Goal: Task Accomplishment & Management: Complete application form

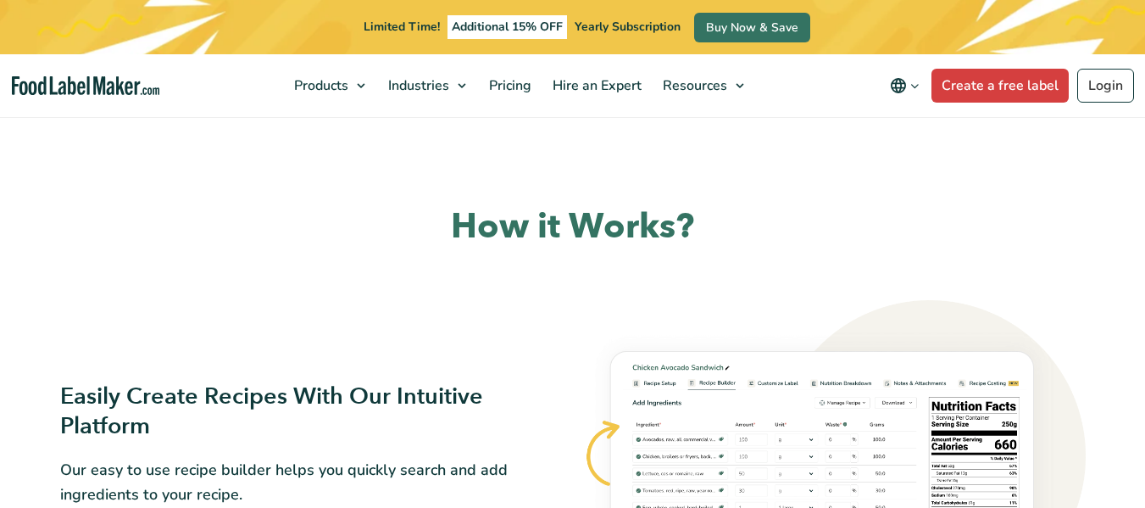
scroll to position [932, 0]
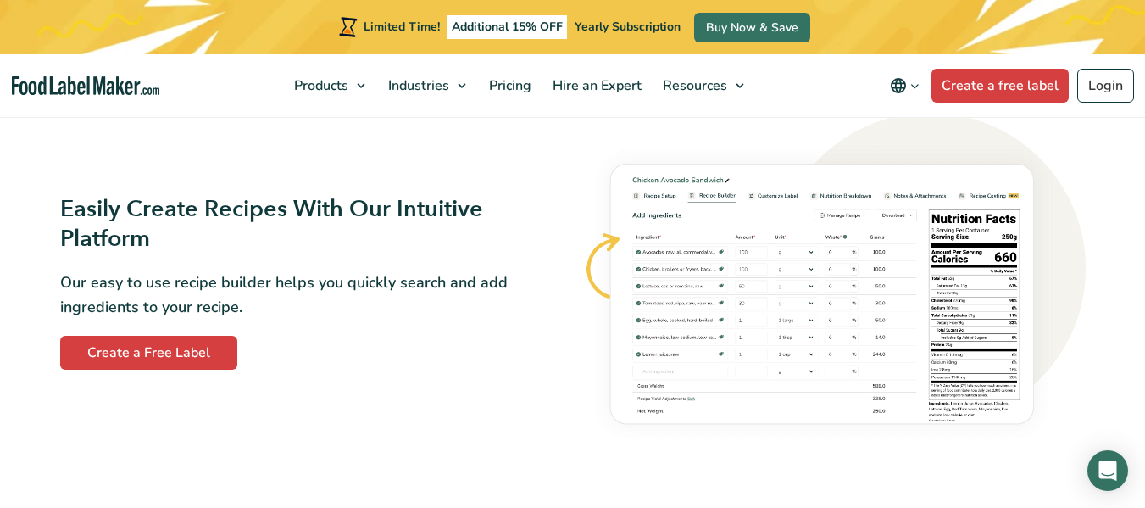
click at [155, 388] on div "Easily Create Recipes With Our Intuitive Platform Our easy to use recipe builde…" at bounding box center [573, 282] width 1046 height 359
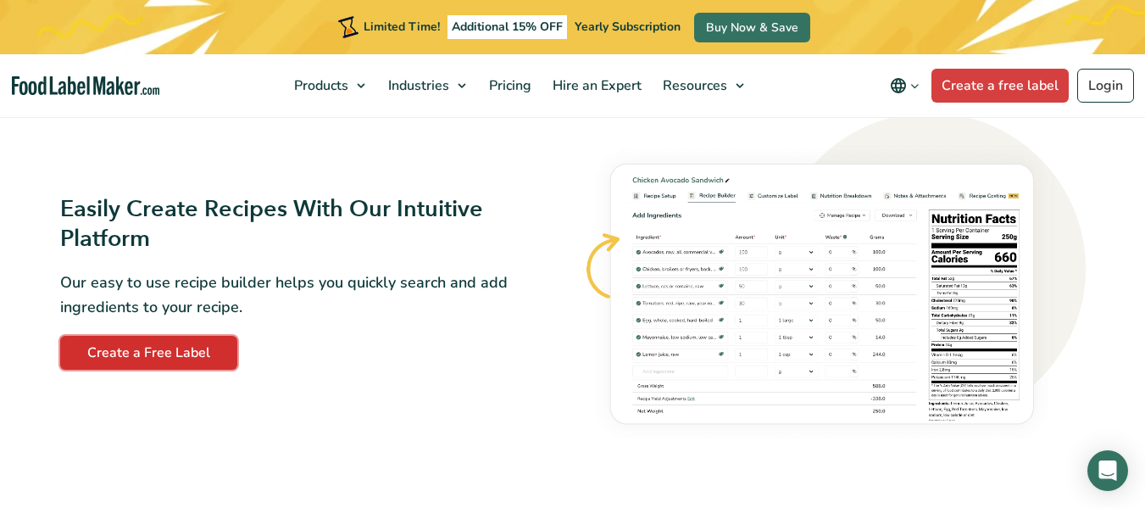
click at [170, 352] on link "Create a Free Label" at bounding box center [148, 353] width 177 height 34
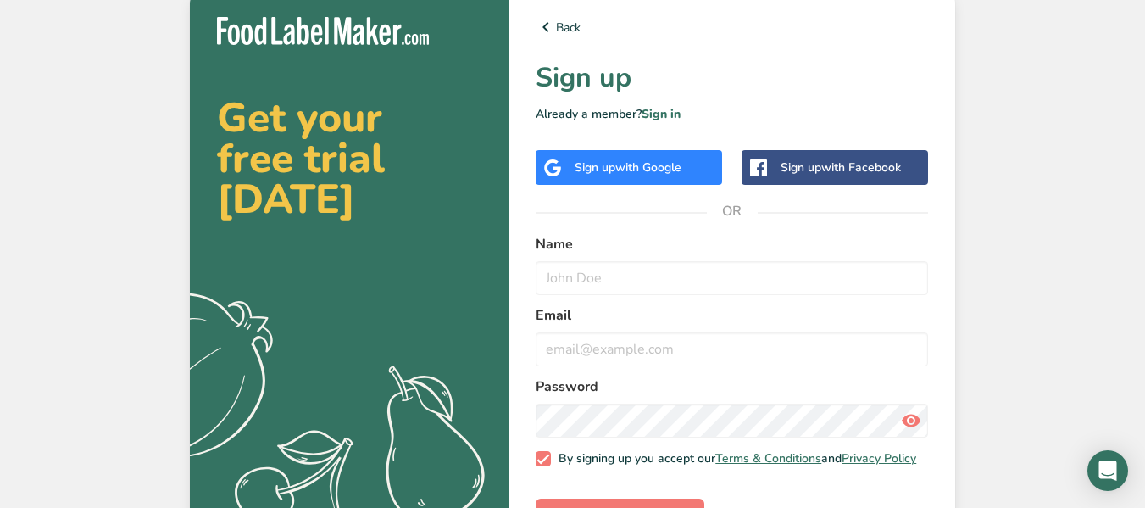
click at [654, 150] on div "Sign up with Google" at bounding box center [628, 167] width 186 height 35
click at [657, 159] on span "with Google" at bounding box center [648, 167] width 66 height 16
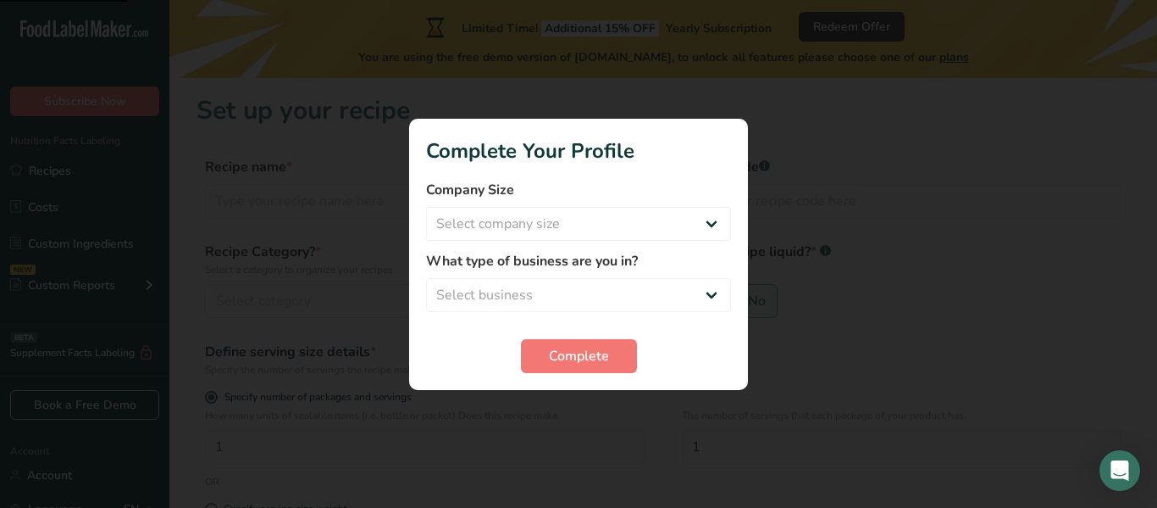
click at [585, 374] on section "Complete Your Profile Company Size Select company size Fewer than 10 Employees …" at bounding box center [578, 254] width 339 height 271
click at [665, 236] on select "Select company size Fewer than 10 Employees 10 to 50 Employees 51 to 500 Employ…" at bounding box center [578, 224] width 305 height 34
click at [951, 274] on div at bounding box center [578, 254] width 1157 height 508
click at [582, 297] on select "Select business Packaged Food Manufacturer Restaurant & Cafe Bakery Meal Plans …" at bounding box center [578, 295] width 305 height 34
click at [998, 295] on div at bounding box center [578, 254] width 1157 height 508
